Goal: Information Seeking & Learning: Compare options

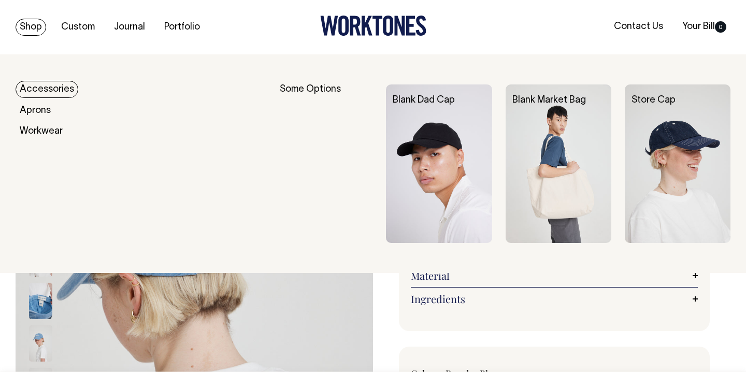
click at [43, 91] on link "Accessories" at bounding box center [47, 89] width 63 height 17
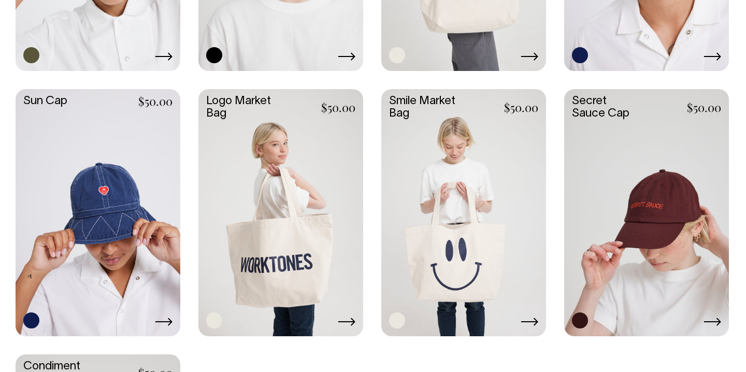
scroll to position [760, 0]
click at [649, 204] on link at bounding box center [646, 211] width 165 height 245
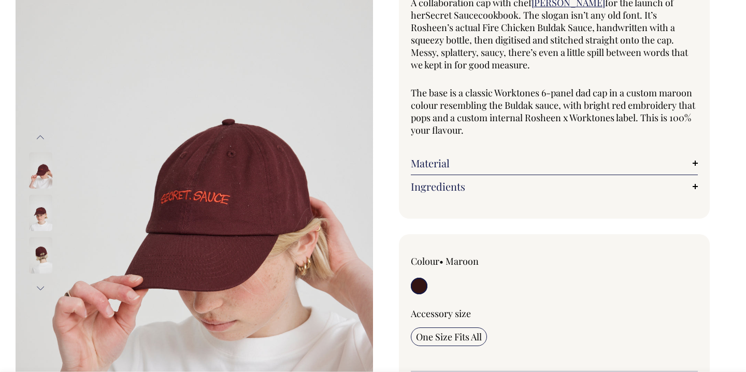
scroll to position [110, 0]
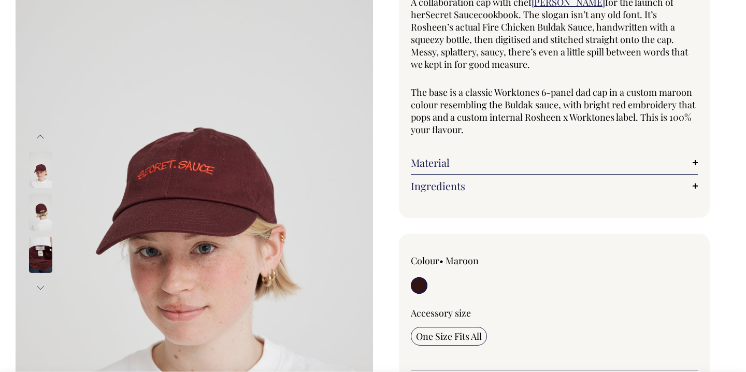
click at [41, 206] on img at bounding box center [40, 212] width 23 height 36
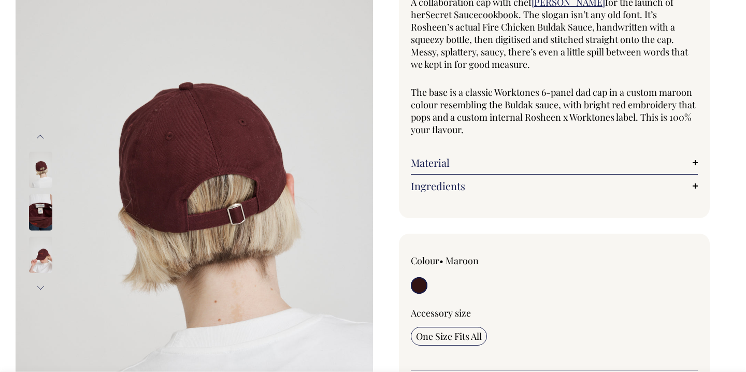
click at [42, 208] on img at bounding box center [40, 212] width 23 height 36
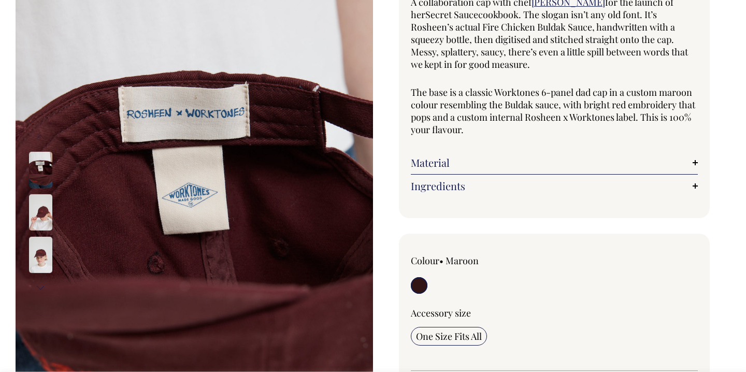
click at [41, 254] on img at bounding box center [40, 255] width 23 height 36
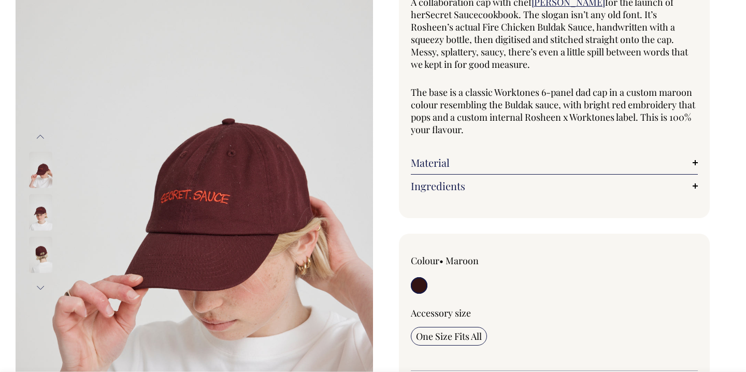
click at [45, 222] on img at bounding box center [40, 212] width 23 height 36
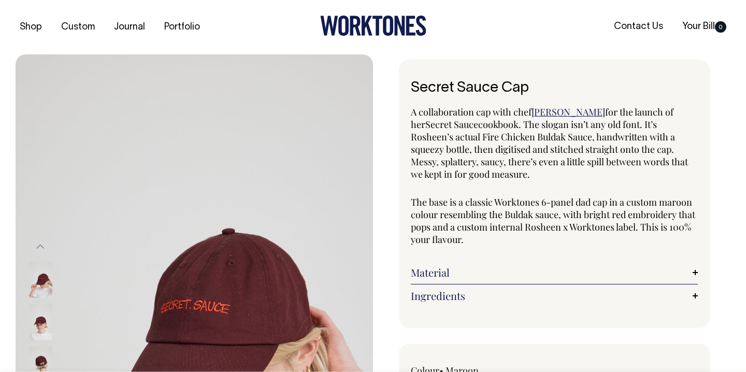
scroll to position [0, 0]
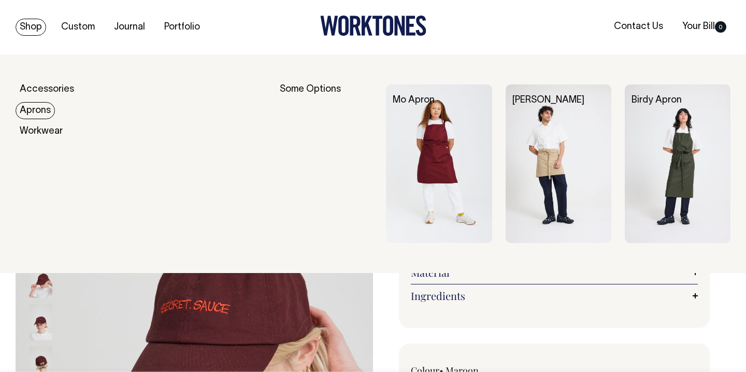
click at [44, 112] on link "Aprons" at bounding box center [35, 110] width 39 height 17
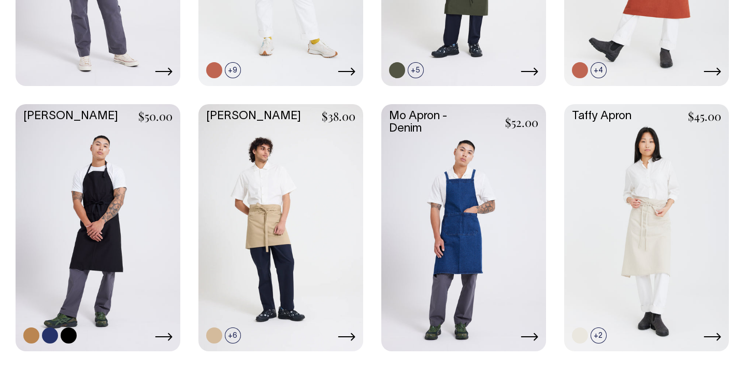
scroll to position [480, 0]
click at [93, 192] on link at bounding box center [98, 226] width 165 height 245
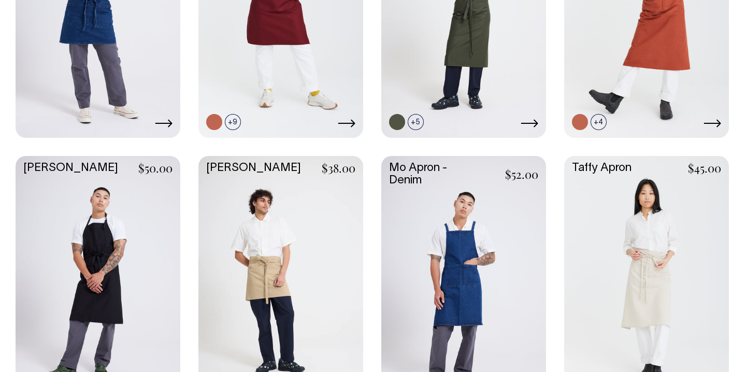
scroll to position [428, 0]
click at [471, 254] on link at bounding box center [463, 278] width 165 height 245
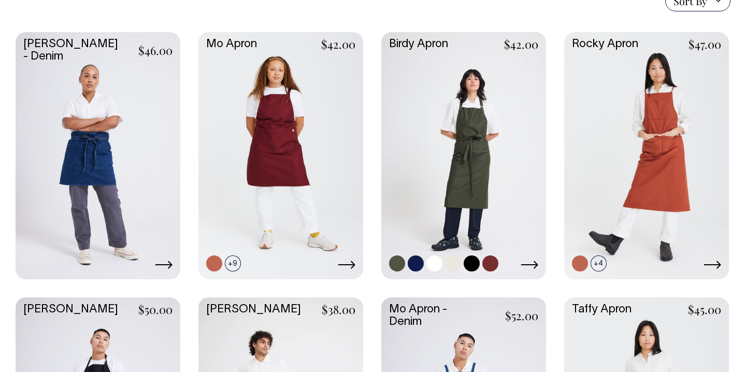
scroll to position [286, 0]
click at [460, 158] on link at bounding box center [463, 154] width 165 height 245
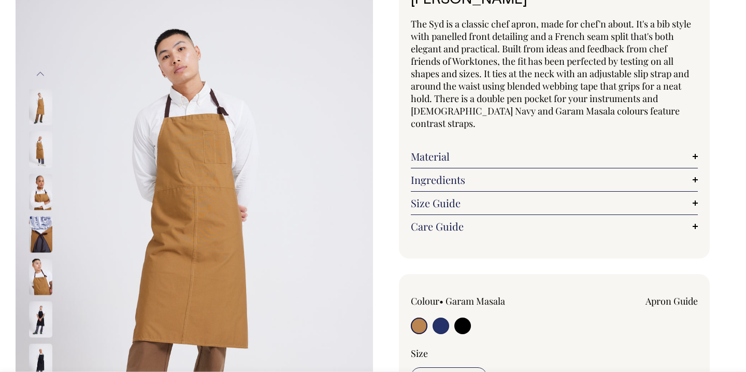
scroll to position [89, 0]
click at [438, 317] on input "radio" at bounding box center [440, 325] width 17 height 17
radio input "true"
select select "French Navy"
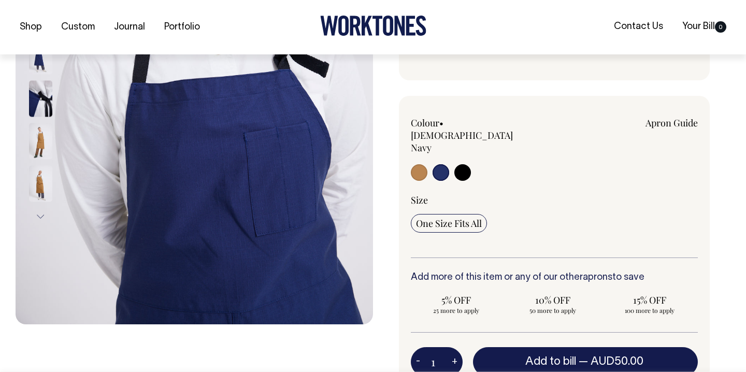
scroll to position [267, 0]
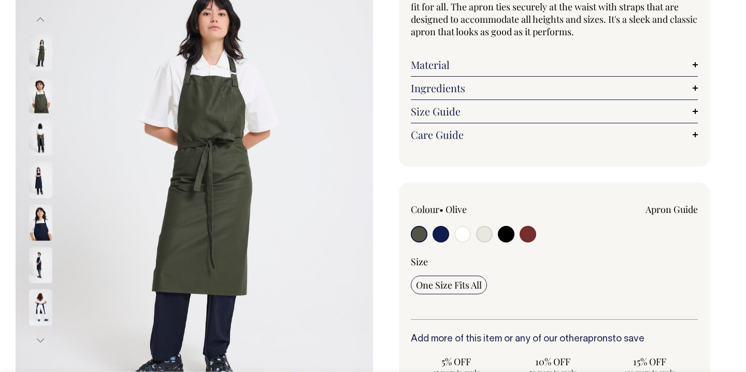
scroll to position [143, 0]
click at [443, 234] on input "radio" at bounding box center [440, 233] width 17 height 17
radio input "true"
select select "Dark Navy"
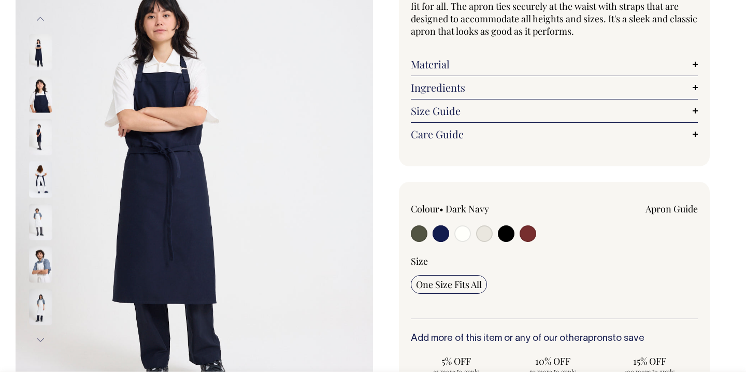
click at [481, 235] on input "radio" at bounding box center [484, 233] width 17 height 17
radio input "true"
select select "Natural"
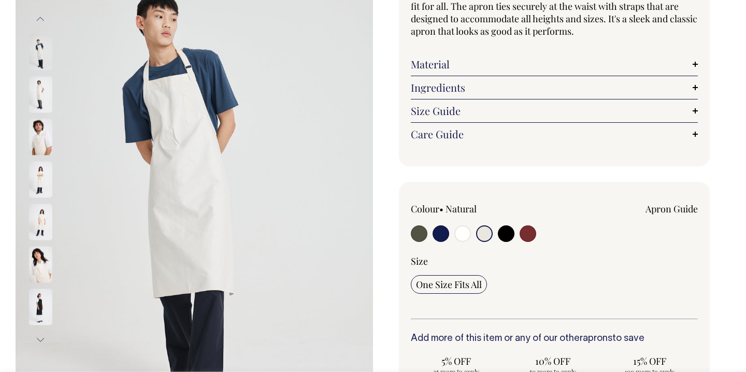
click at [463, 234] on input "radio" at bounding box center [462, 233] width 17 height 17
radio input "true"
select select "Off-White"
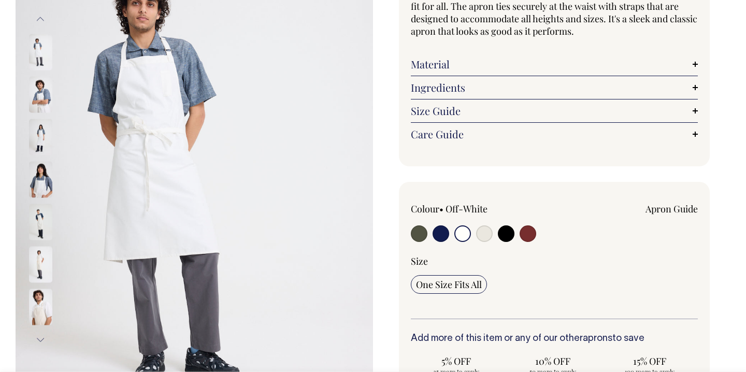
click at [488, 237] on input "radio" at bounding box center [484, 233] width 17 height 17
radio input "true"
select select "Natural"
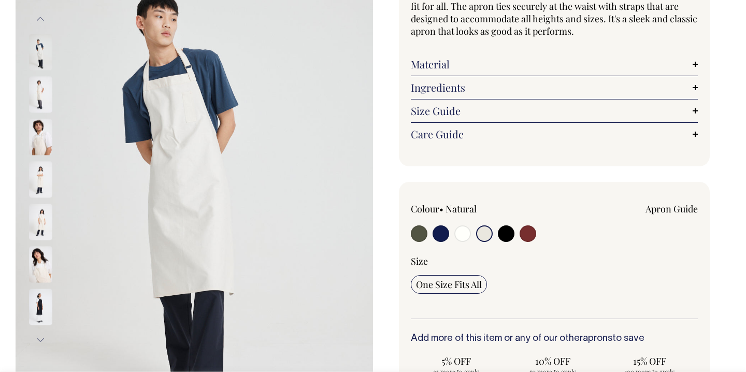
click at [420, 237] on input "radio" at bounding box center [419, 233] width 17 height 17
radio input "true"
select select "Olive"
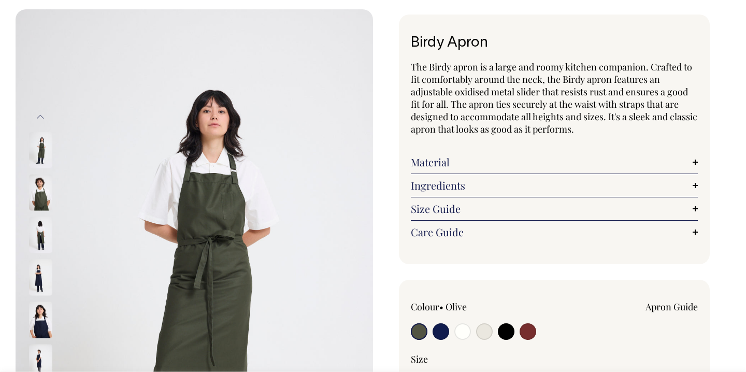
scroll to position [46, 0]
click at [688, 160] on link "Material" at bounding box center [554, 161] width 287 height 12
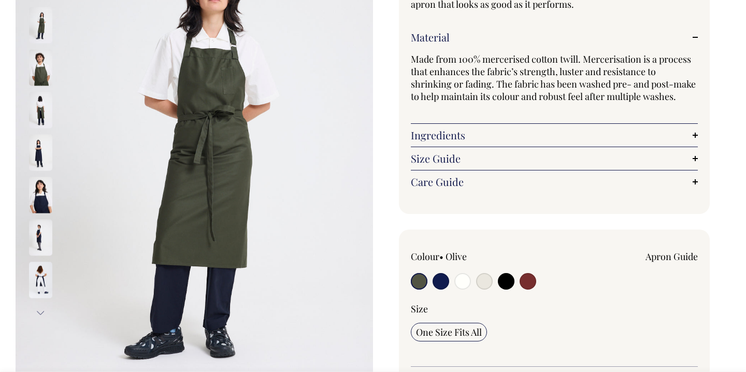
scroll to position [170, 0]
click at [41, 193] on img at bounding box center [40, 195] width 23 height 36
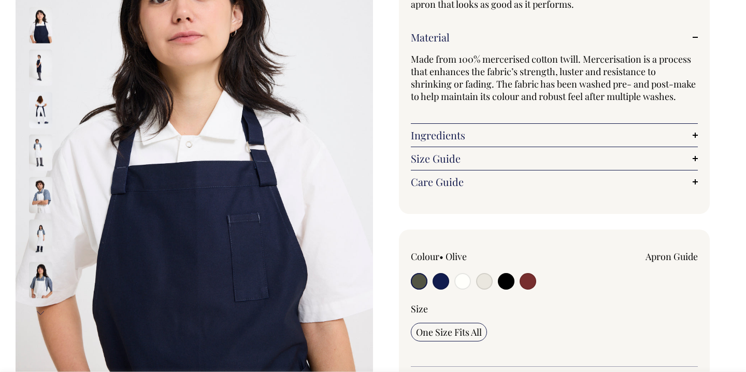
click at [39, 232] on img at bounding box center [40, 237] width 23 height 36
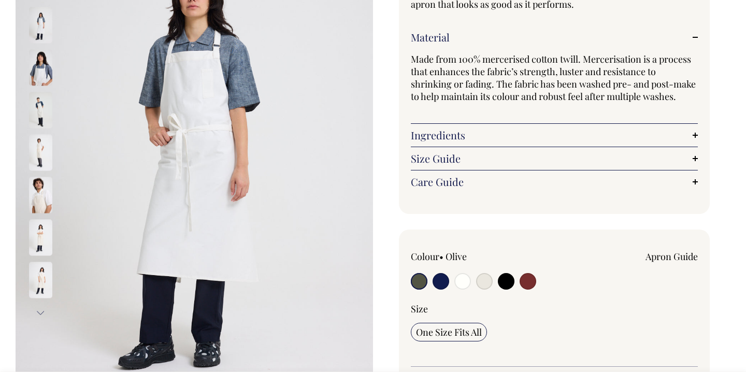
click at [482, 277] on input "radio" at bounding box center [484, 281] width 17 height 17
radio input "true"
select select "Natural"
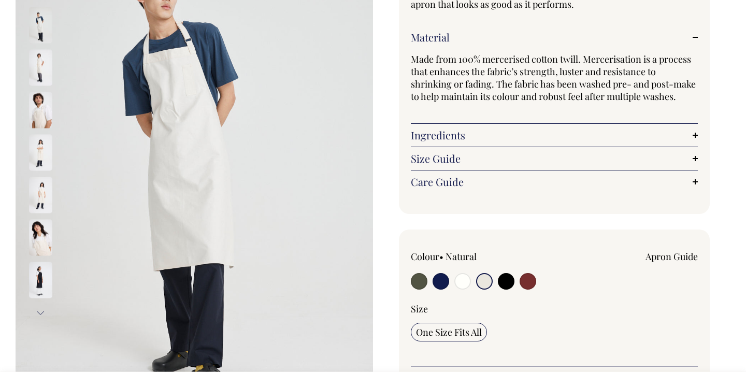
click at [386, 125] on div "Birdy Apron The Birdy apron is a large and roomy kitchen companion. Crafted to …" at bounding box center [551, 287] width 357 height 795
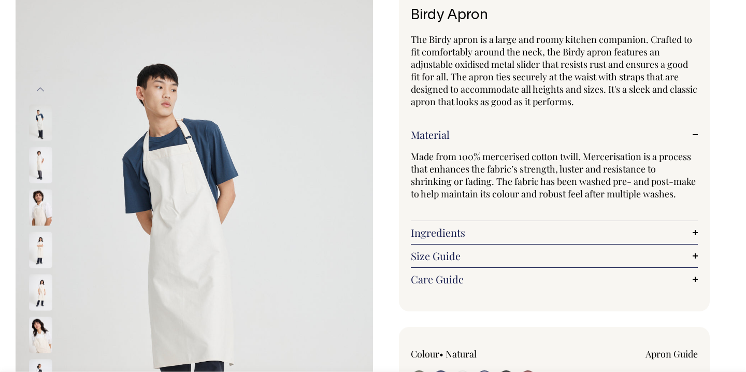
scroll to position [72, 0]
click at [36, 161] on img at bounding box center [40, 165] width 23 height 36
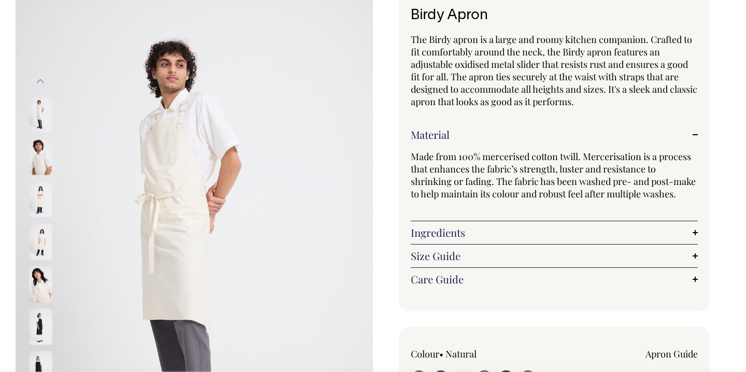
click at [39, 200] on img at bounding box center [40, 199] width 23 height 36
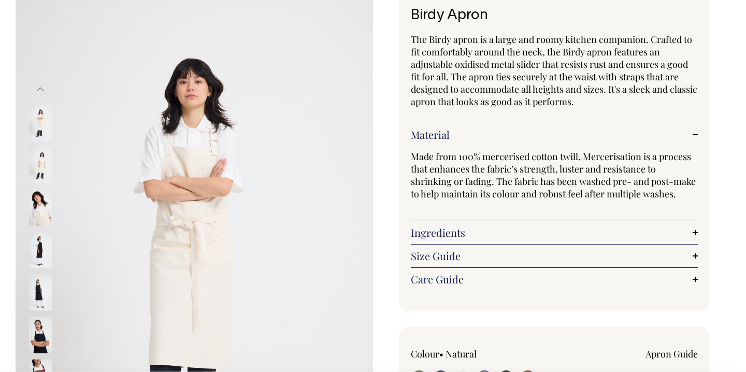
click at [42, 250] on img at bounding box center [40, 249] width 23 height 36
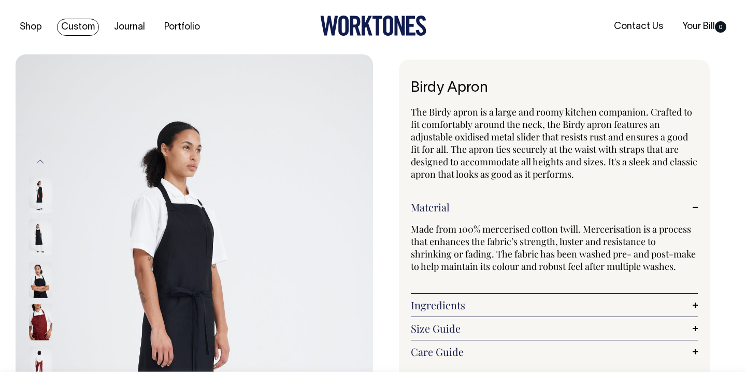
scroll to position [0, 0]
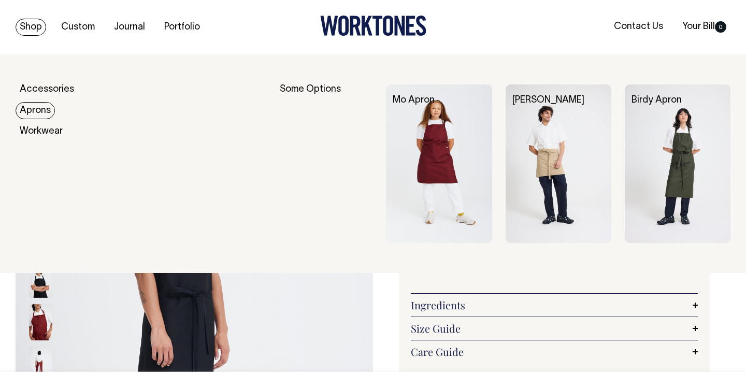
click at [45, 111] on link "Aprons" at bounding box center [35, 110] width 39 height 17
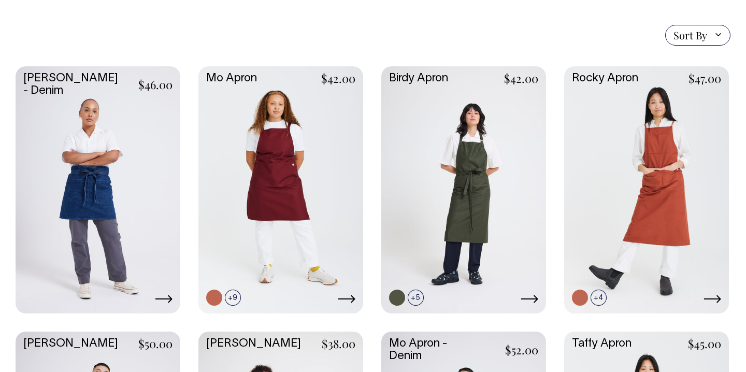
scroll to position [253, 0]
click at [112, 138] on link at bounding box center [98, 188] width 165 height 245
